Goal: Check status: Check status

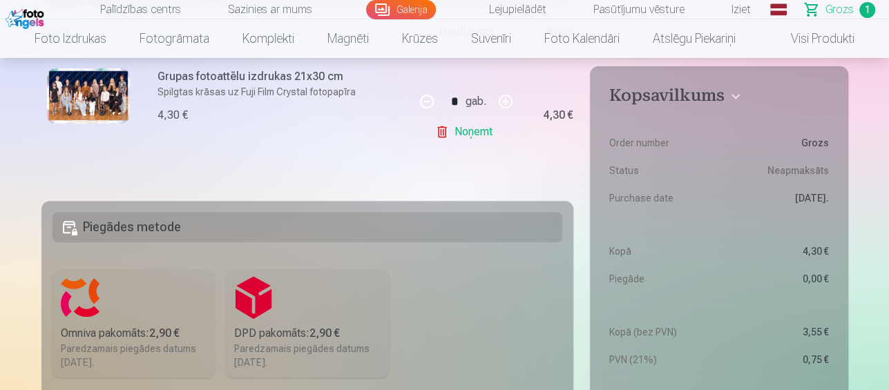
scroll to position [322, 0]
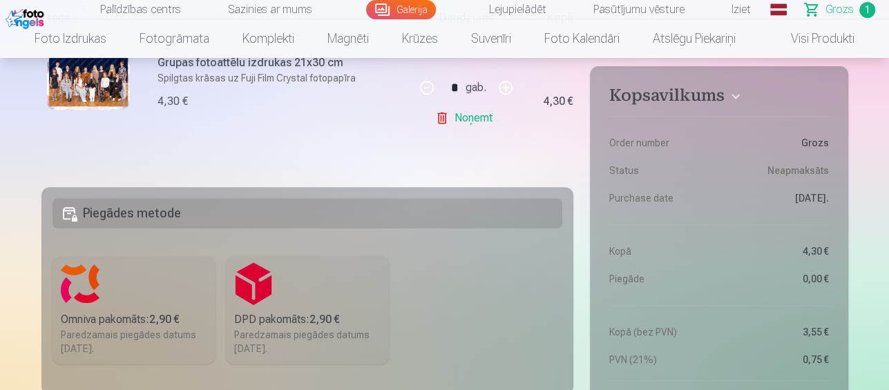
click at [453, 123] on link "Noņemt" at bounding box center [466, 118] width 63 height 28
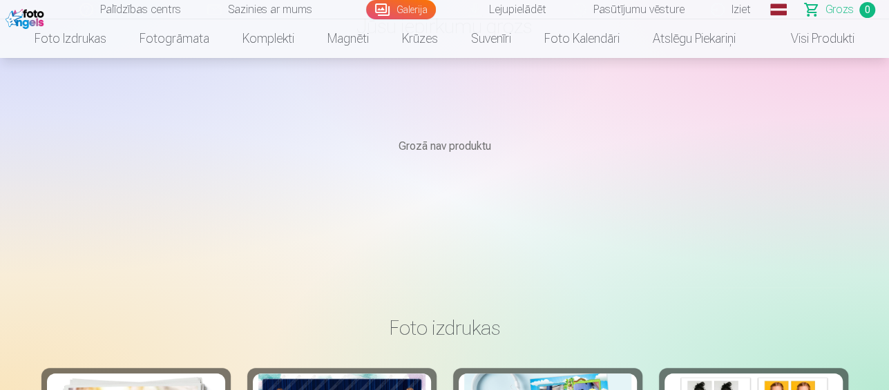
scroll to position [0, 0]
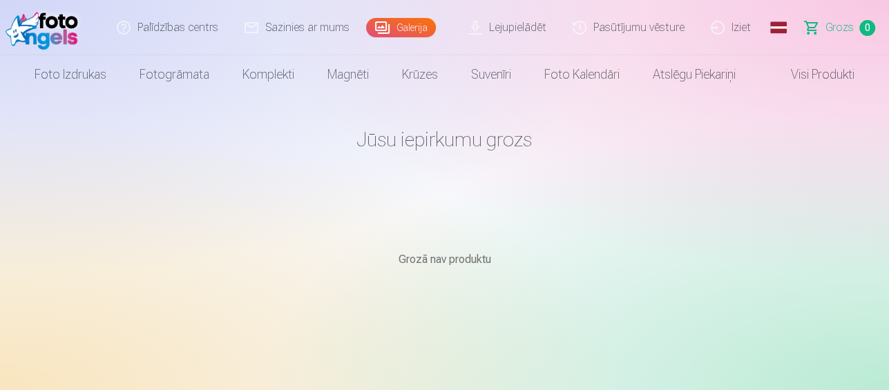
click at [590, 32] on link "Pasūtījumu vēsture" at bounding box center [630, 27] width 138 height 55
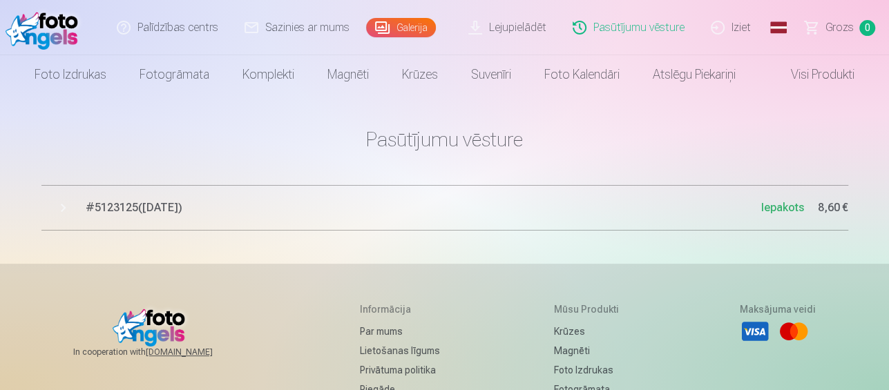
click at [113, 207] on span "# 5123125 ( [DATE] )" at bounding box center [424, 208] width 676 height 17
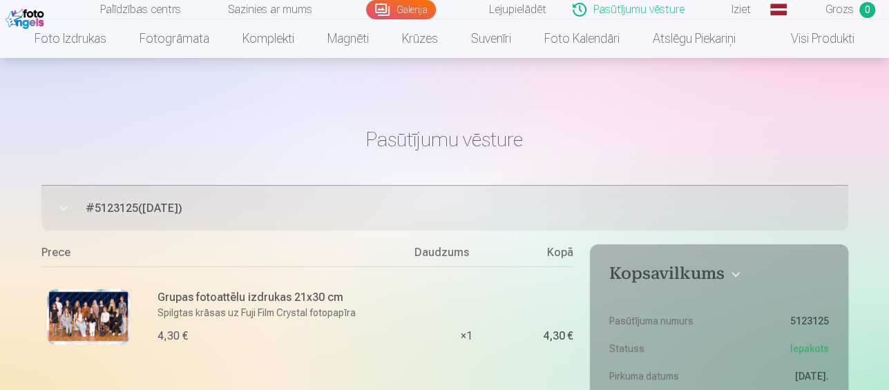
scroll to position [161, 0]
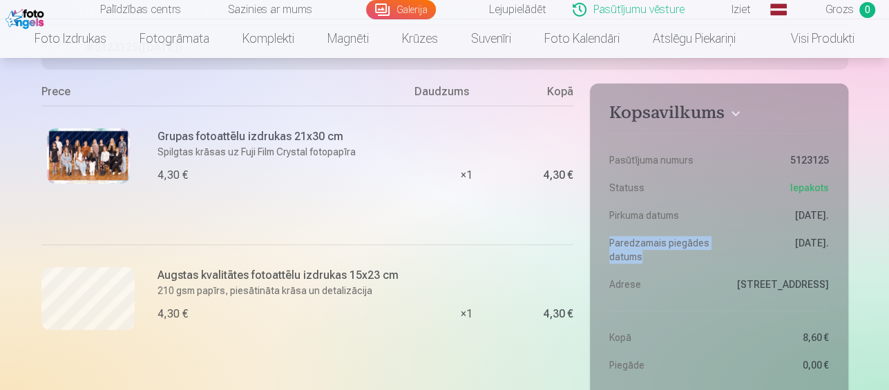
drag, startPoint x: 608, startPoint y: 243, endPoint x: 693, endPoint y: 269, distance: 88.8
click at [693, 269] on aside "Kopsavilkums Pasūtījuma numurs 5123125 Statuss Iepakots Pirkuma datums 20.09.20…" at bounding box center [719, 330] width 258 height 493
click at [666, 261] on dt "Paredzamais piegādes datums" at bounding box center [661, 250] width 103 height 28
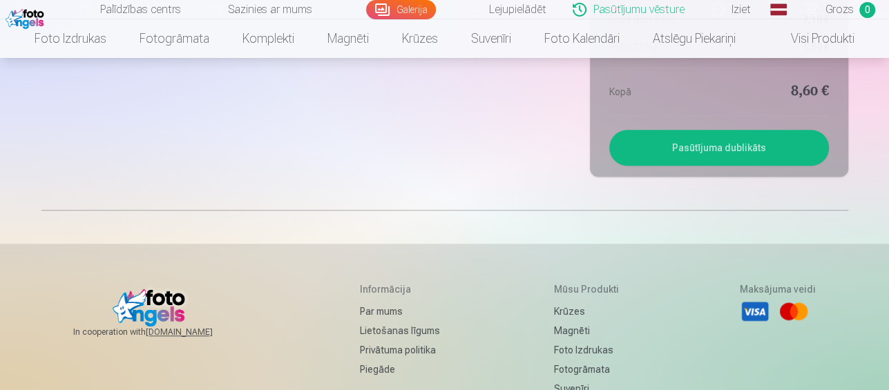
scroll to position [645, 0]
